Goal: Task Accomplishment & Management: Use online tool/utility

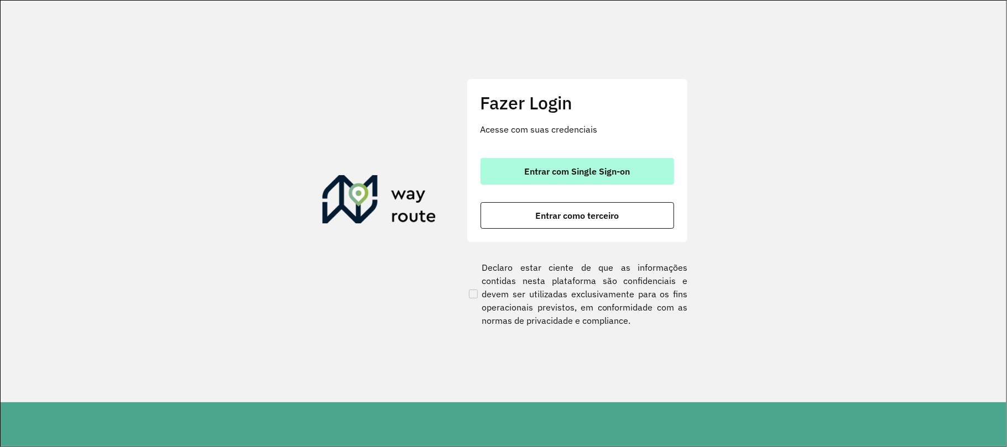
click at [552, 159] on button "Entrar com Single Sign-on" at bounding box center [576, 171] width 193 height 27
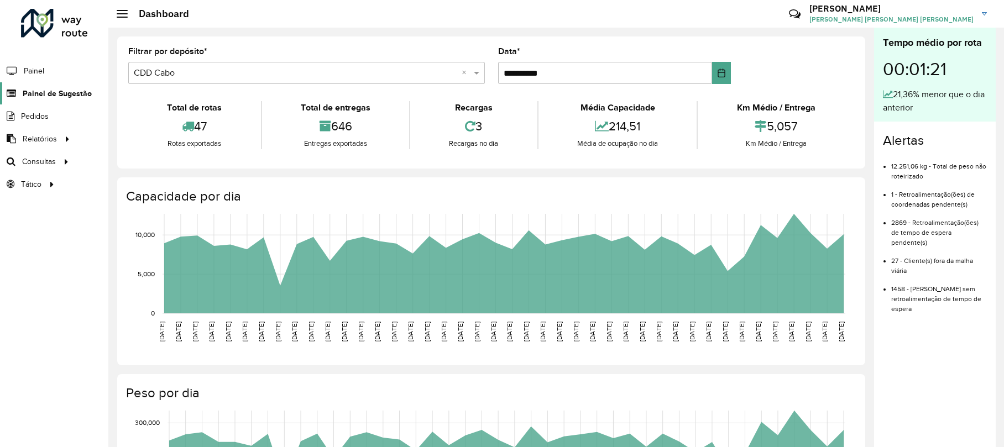
click at [43, 96] on span "Painel de Sugestão" at bounding box center [57, 94] width 69 height 12
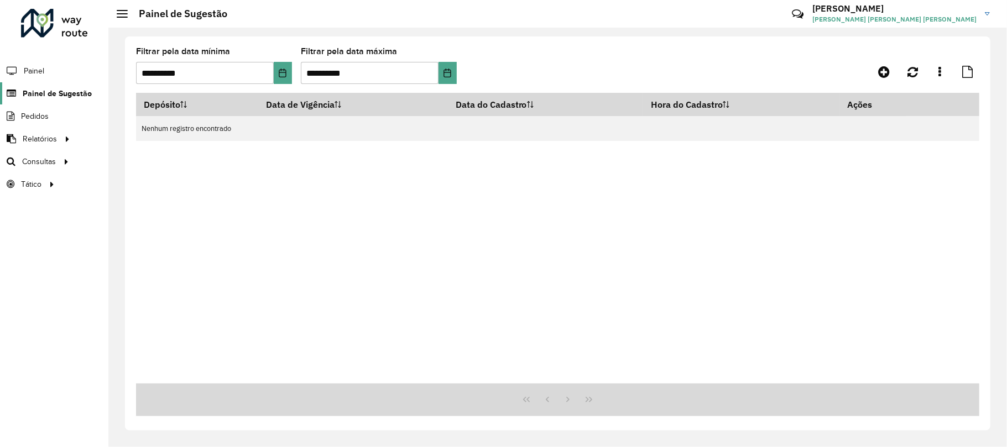
click at [56, 95] on span "Painel de Sugestão" at bounding box center [57, 94] width 69 height 12
click at [187, 154] on link "Roteirização" at bounding box center [184, 161] width 135 height 22
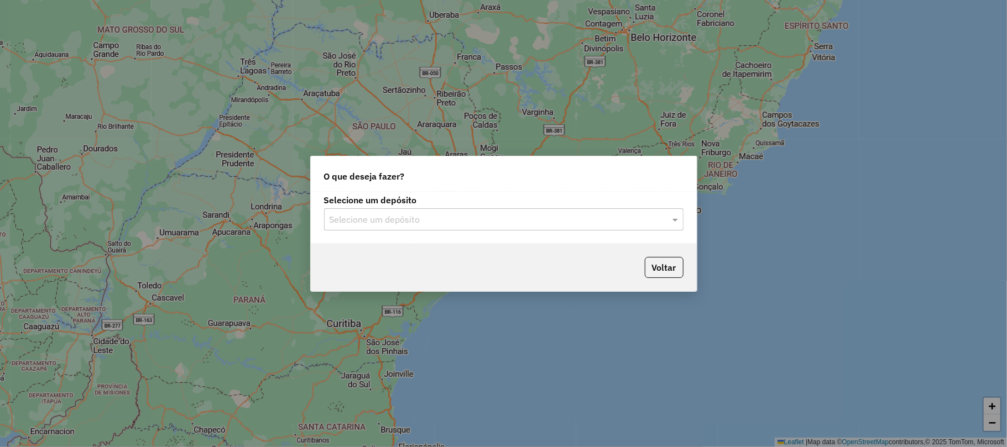
click at [441, 220] on input "text" at bounding box center [492, 219] width 326 height 13
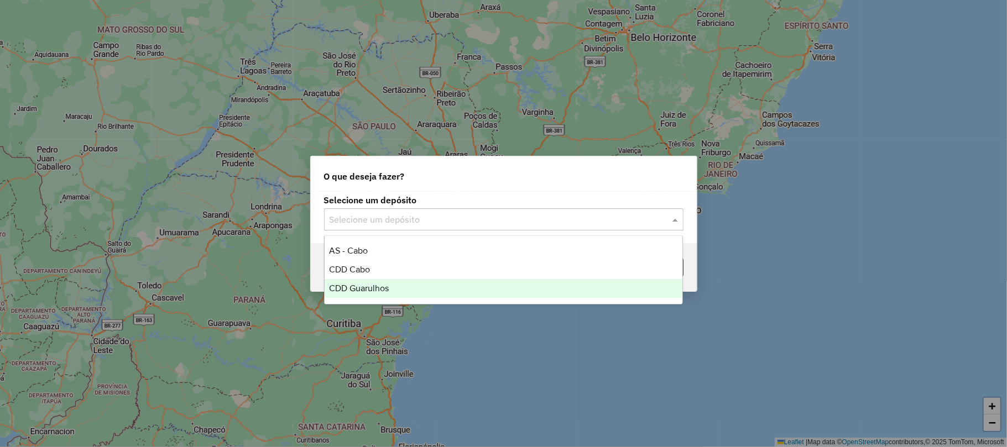
click at [377, 290] on span "CDD Guarulhos" at bounding box center [359, 288] width 60 height 9
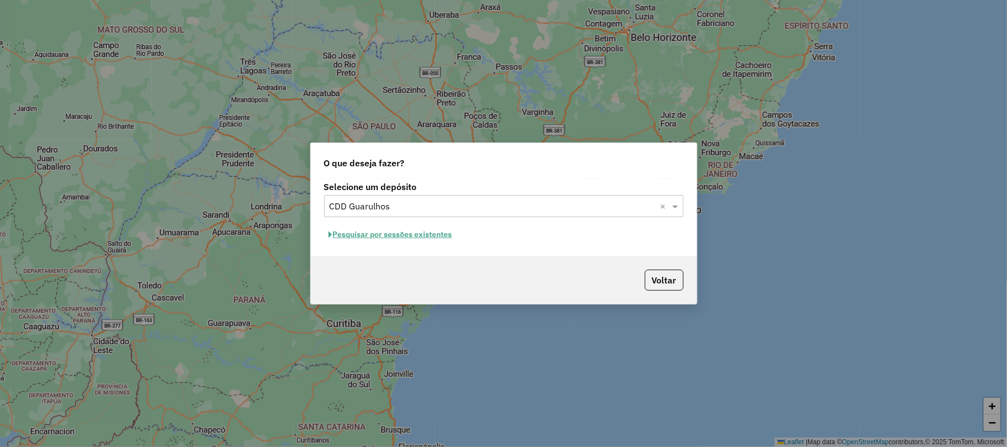
click at [410, 233] on button "Pesquisar por sessões existentes" at bounding box center [390, 234] width 133 height 17
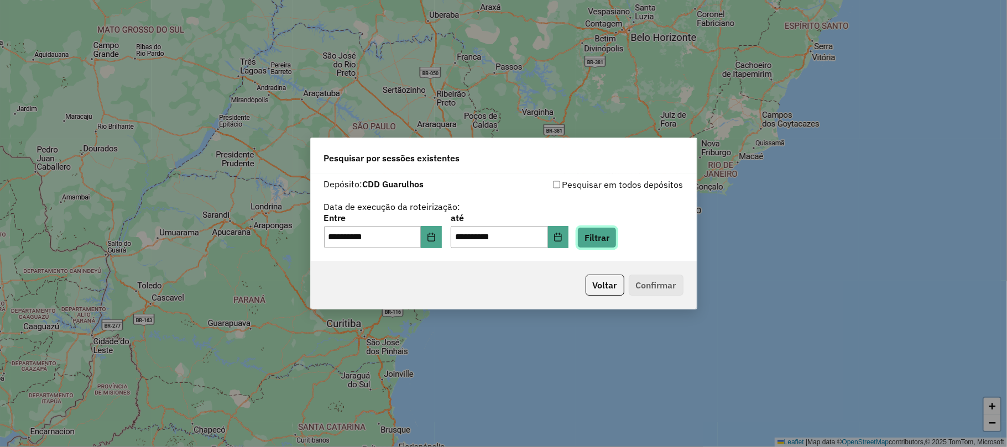
click at [613, 233] on button "Filtrar" at bounding box center [596, 237] width 39 height 21
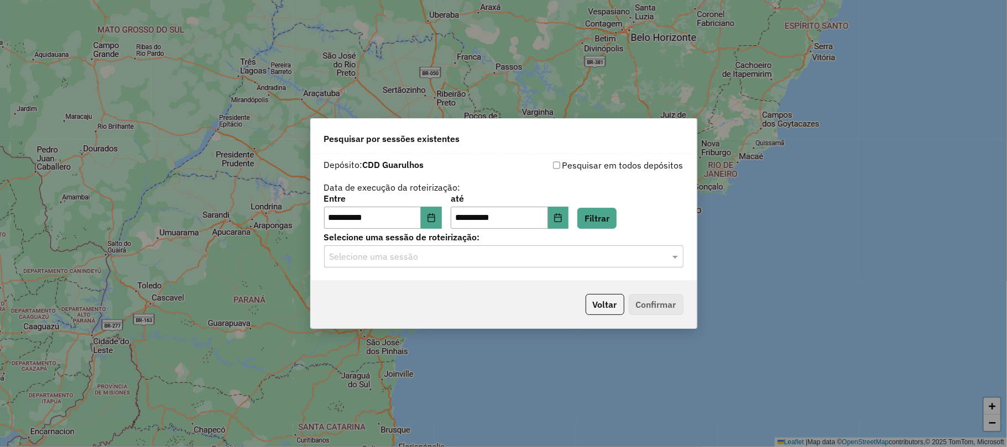
click at [480, 245] on div "Selecione uma sessão" at bounding box center [503, 256] width 359 height 22
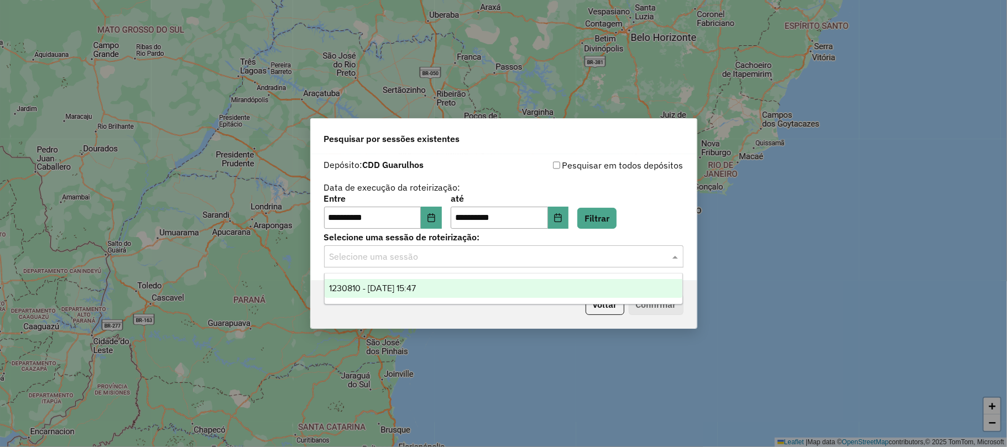
click at [416, 286] on span "1230810 - 18/08/2025 15:47" at bounding box center [372, 288] width 87 height 9
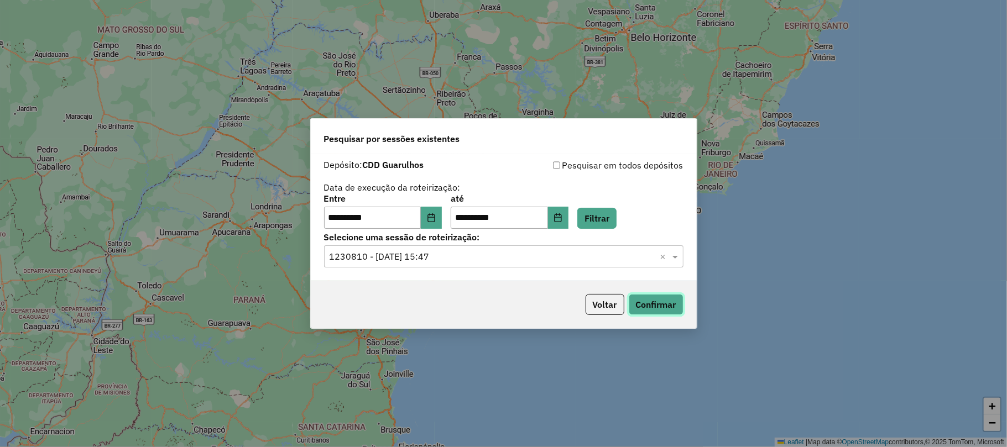
click at [648, 297] on button "Confirmar" at bounding box center [656, 304] width 55 height 21
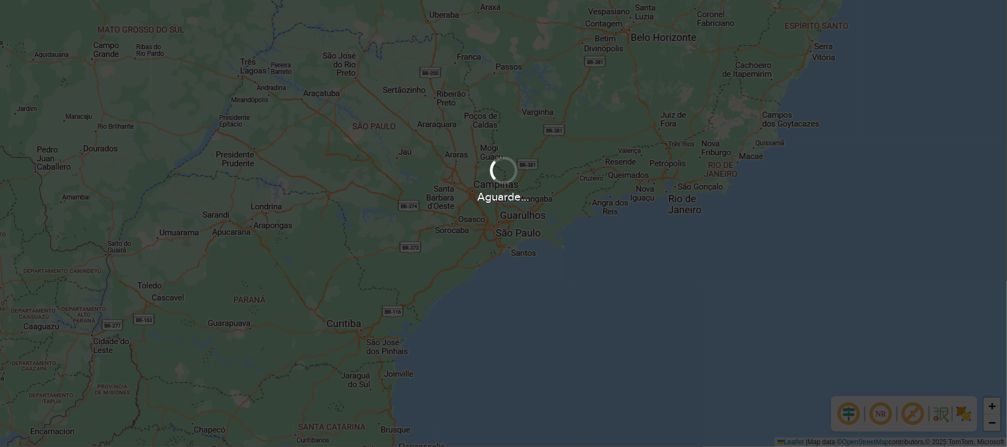
click at [651, 301] on div "Aguarde..." at bounding box center [503, 223] width 1007 height 447
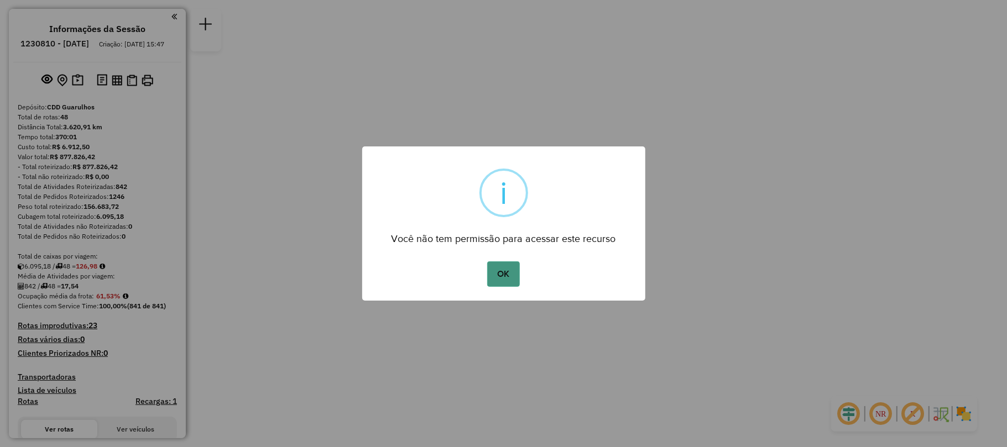
click at [505, 280] on button "OK" at bounding box center [503, 273] width 33 height 25
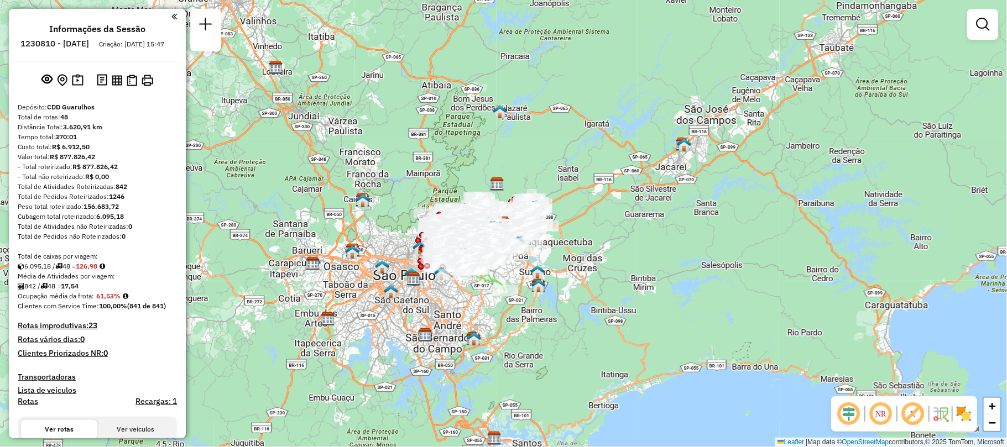
scroll to position [3368, 0]
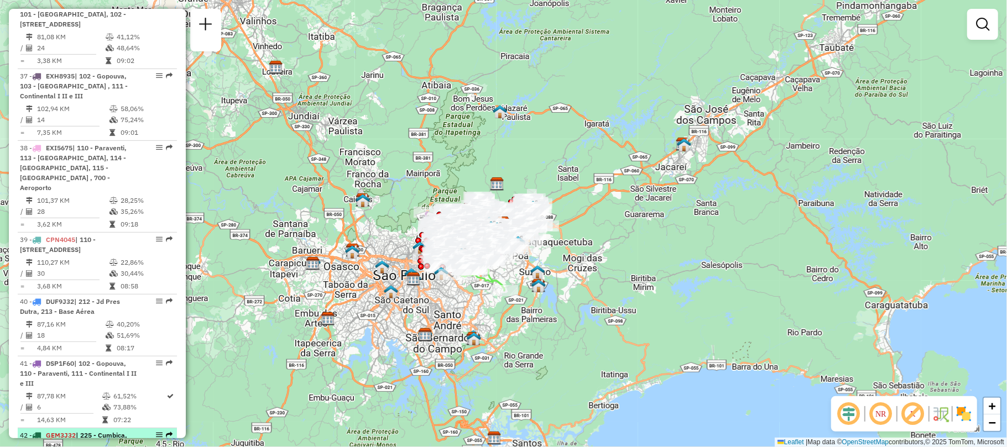
select select "**********"
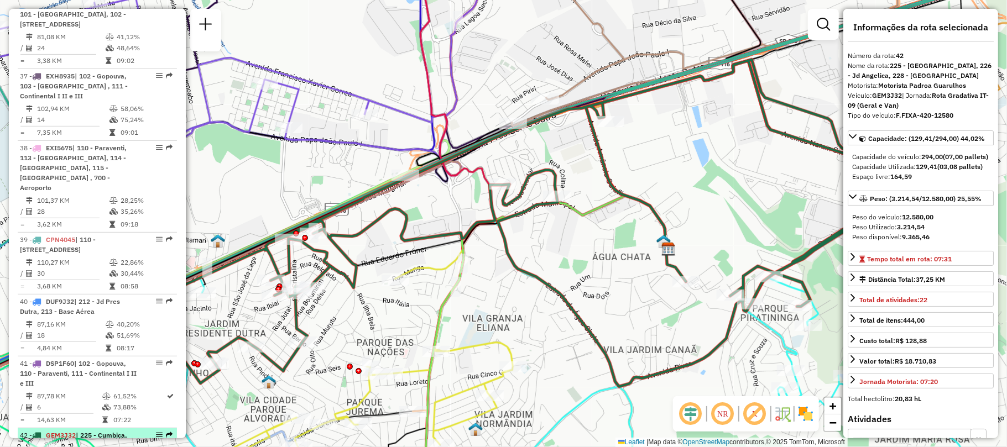
click at [156, 432] on em at bounding box center [159, 435] width 7 height 7
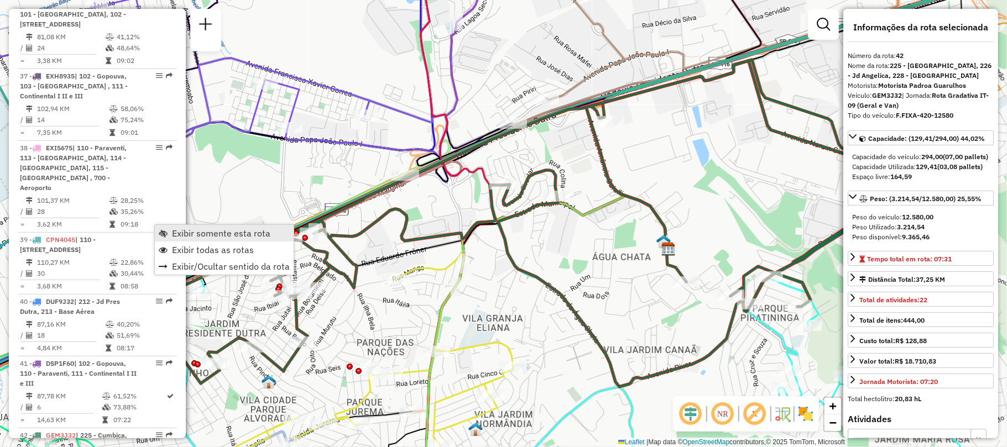
click at [186, 229] on span "Exibir somente esta rota" at bounding box center [221, 233] width 98 height 9
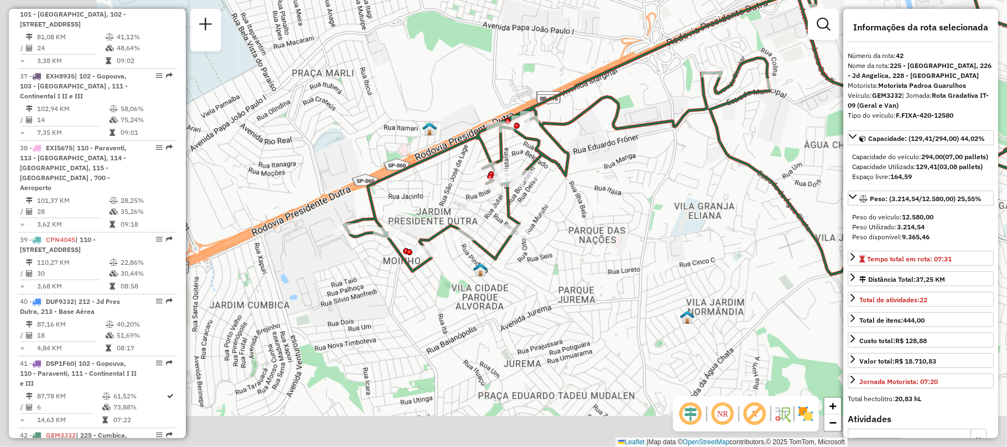
drag, startPoint x: 385, startPoint y: 259, endPoint x: 608, endPoint y: 138, distance: 253.3
click at [608, 138] on div "Janela de atendimento Grade de atendimento Capacidade Transportadoras Veículos …" at bounding box center [503, 223] width 1007 height 447
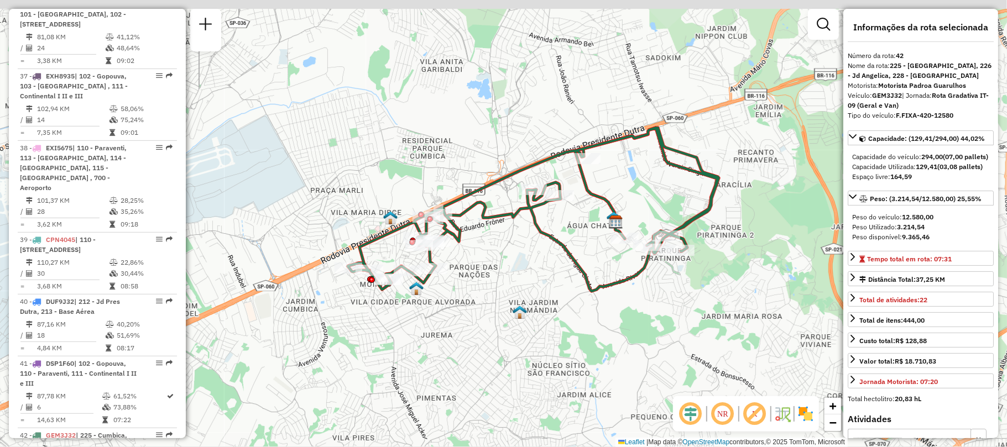
drag, startPoint x: 682, startPoint y: 222, endPoint x: 545, endPoint y: 268, distance: 145.1
click at [545, 268] on div "Janela de atendimento Grade de atendimento Capacidade Transportadoras Veículos …" at bounding box center [503, 223] width 1007 height 447
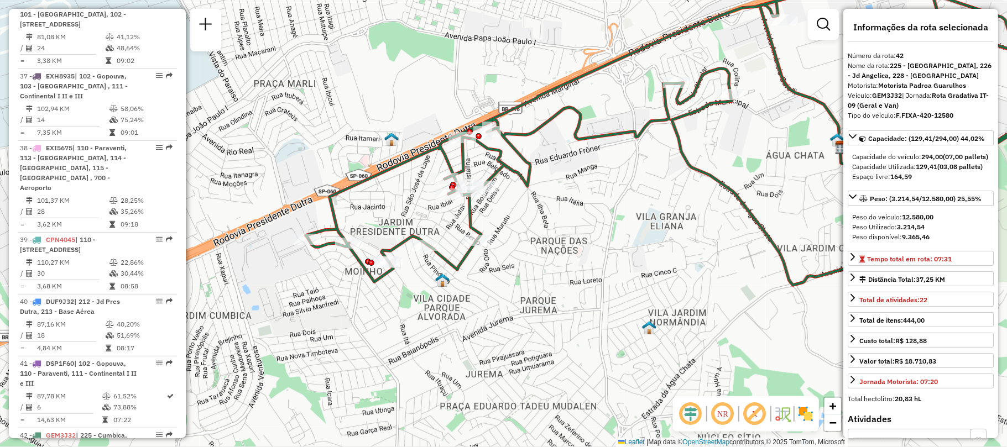
click at [808, 415] on img at bounding box center [806, 414] width 18 height 18
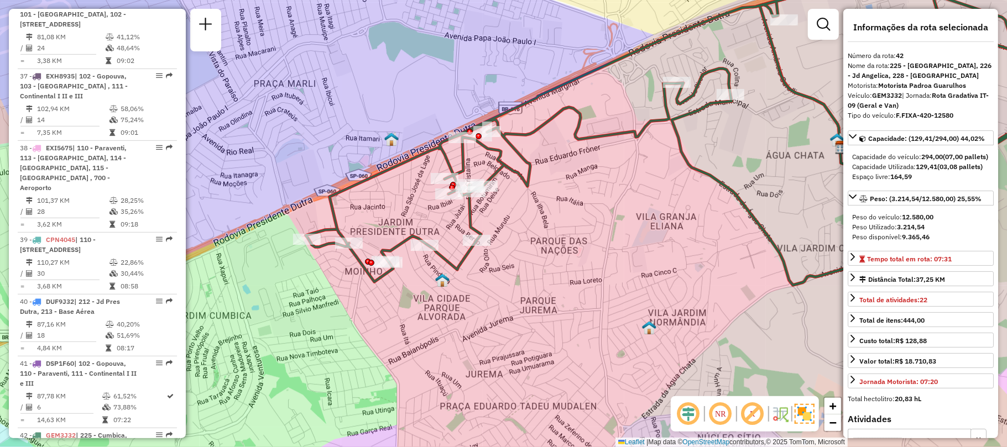
click at [803, 412] on img at bounding box center [804, 414] width 20 height 20
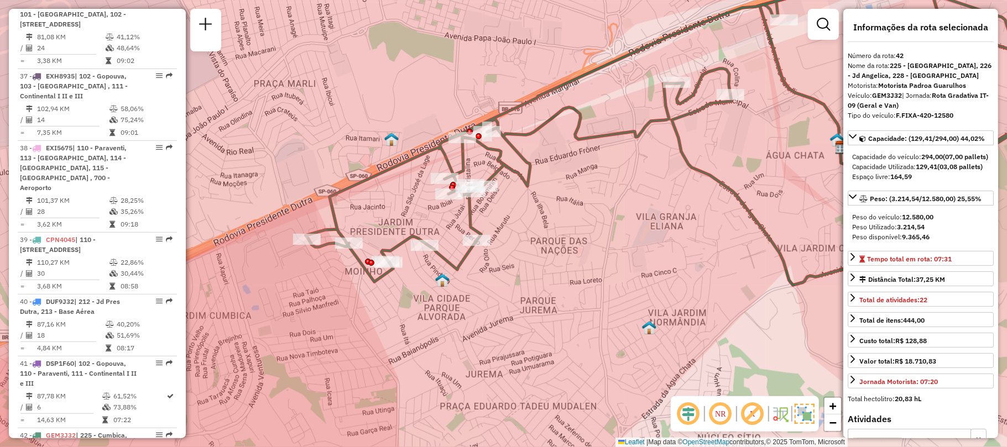
click at [746, 416] on em at bounding box center [752, 414] width 27 height 27
click at [803, 417] on img at bounding box center [804, 414] width 20 height 20
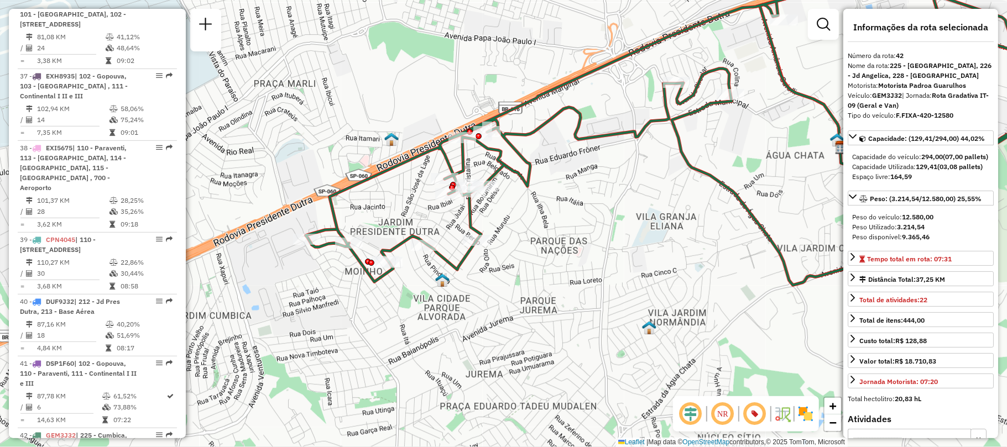
click at [801, 412] on img at bounding box center [806, 414] width 18 height 18
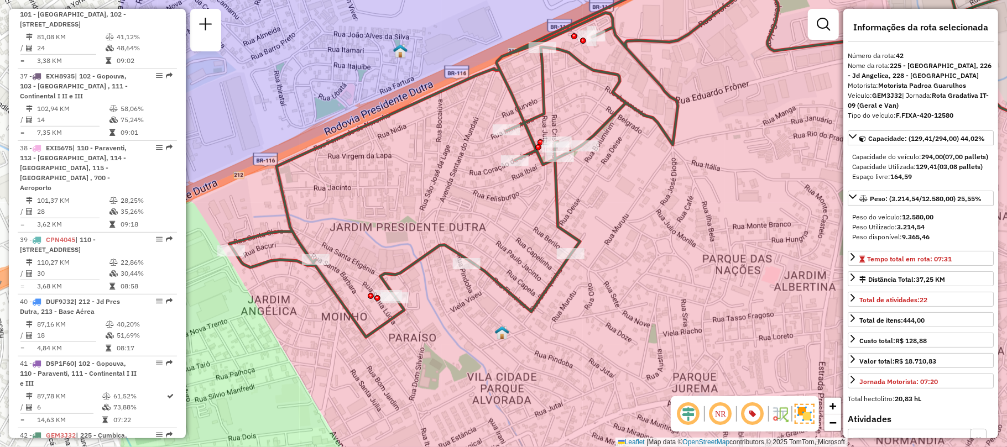
drag, startPoint x: 489, startPoint y: 242, endPoint x: 710, endPoint y: 197, distance: 225.6
click at [710, 197] on div "Janela de atendimento Grade de atendimento Capacidade Transportadoras Veículos …" at bounding box center [503, 223] width 1007 height 447
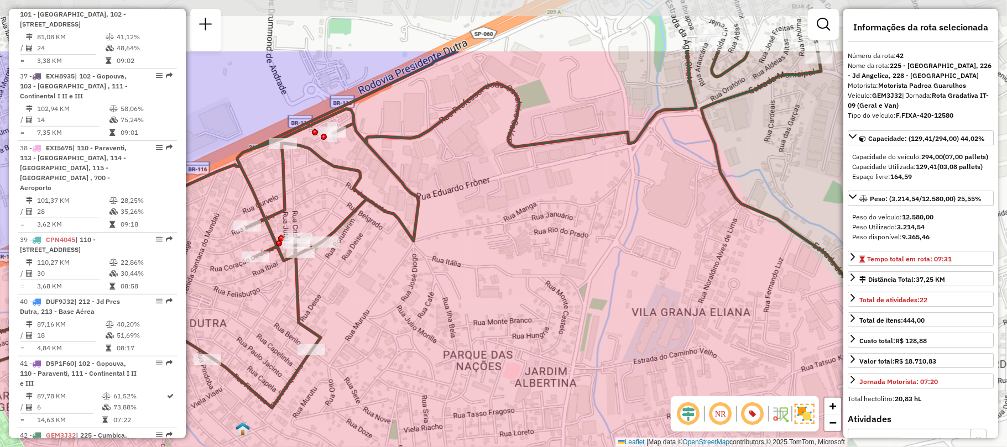
drag, startPoint x: 726, startPoint y: 124, endPoint x: 467, endPoint y: 220, distance: 276.5
click at [467, 220] on div "Janela de atendimento Grade de atendimento Capacidade Transportadoras Veículos …" at bounding box center [503, 223] width 1007 height 447
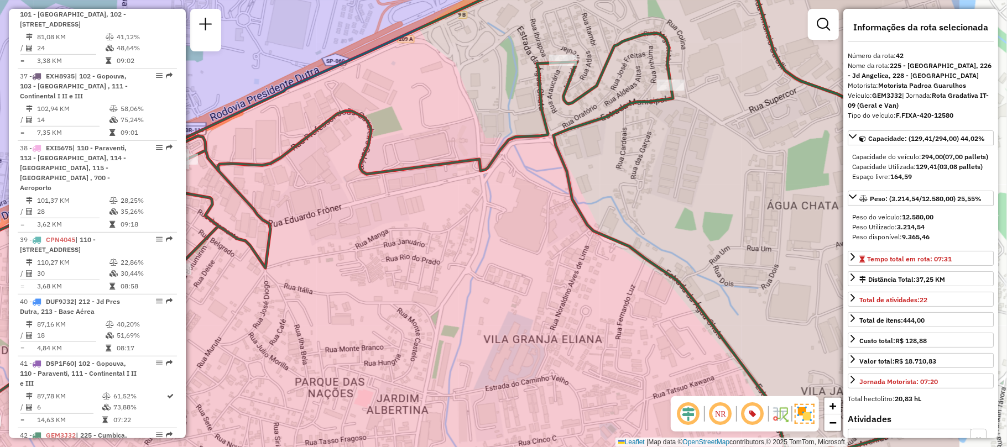
drag, startPoint x: 664, startPoint y: 166, endPoint x: 524, endPoint y: 191, distance: 142.1
click at [524, 191] on div "Janela de atendimento Grade de atendimento Capacidade Transportadoras Veículos …" at bounding box center [503, 223] width 1007 height 447
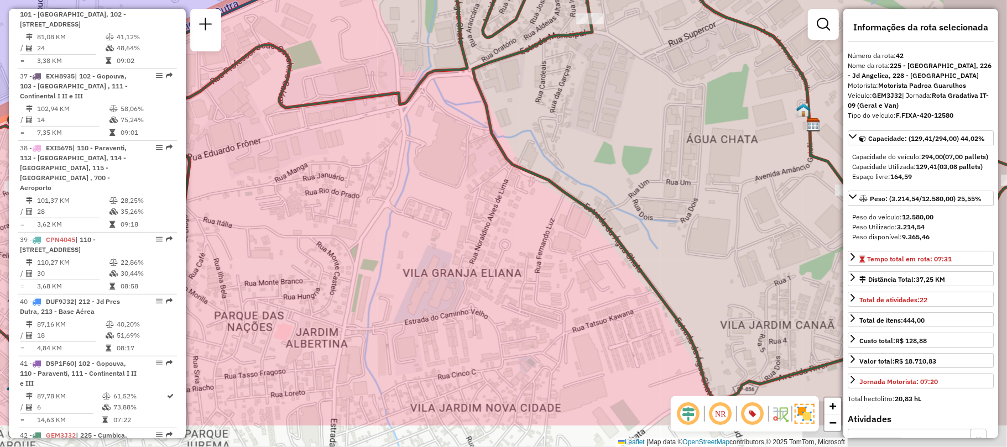
drag, startPoint x: 656, startPoint y: 197, endPoint x: 571, endPoint y: 127, distance: 110.0
click at [571, 127] on div "Janela de atendimento Grade de atendimento Capacidade Transportadoras Veículos …" at bounding box center [503, 223] width 1007 height 447
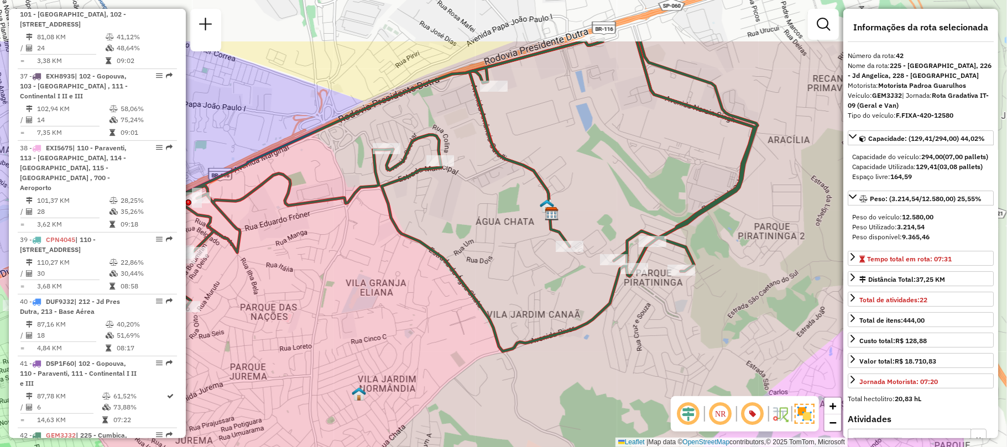
drag, startPoint x: 694, startPoint y: 177, endPoint x: 551, endPoint y: 263, distance: 167.6
click at [551, 263] on div "Janela de atendimento Grade de atendimento Capacidade Transportadoras Veículos …" at bounding box center [503, 223] width 1007 height 447
